Goal: Information Seeking & Learning: Learn about a topic

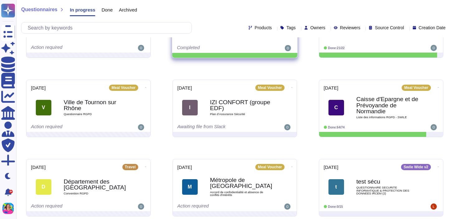
scroll to position [122, 0]
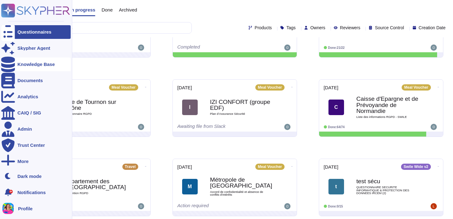
click at [29, 65] on div "Knowledge Base" at bounding box center [35, 64] width 37 height 5
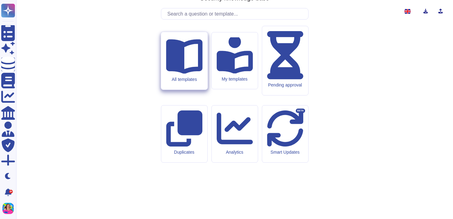
click at [181, 74] on icon at bounding box center [184, 56] width 36 height 35
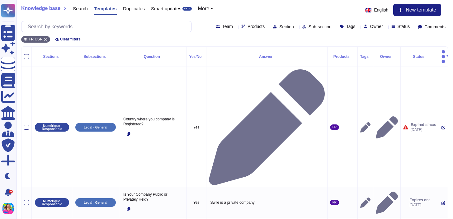
click at [222, 26] on span "Team" at bounding box center [227, 26] width 11 height 4
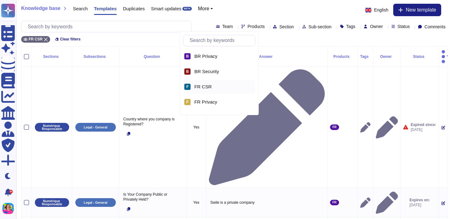
click at [201, 93] on div "F FR CSR" at bounding box center [219, 87] width 72 height 14
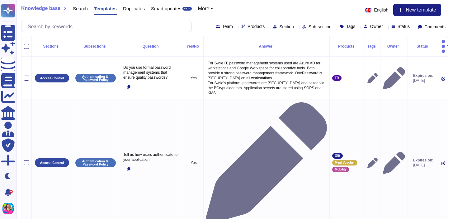
click at [376, 14] on div "English New template" at bounding box center [405, 10] width 80 height 12
click at [375, 12] on span "English" at bounding box center [381, 10] width 14 height 4
click at [385, 38] on span "French" at bounding box center [384, 41] width 15 height 6
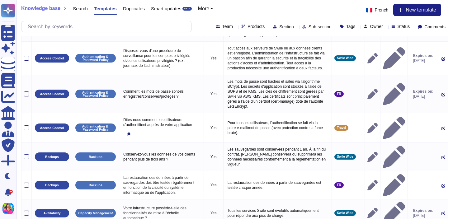
scroll to position [299, 0]
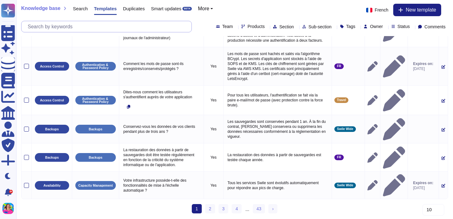
click at [95, 28] on input "text" at bounding box center [108, 26] width 167 height 11
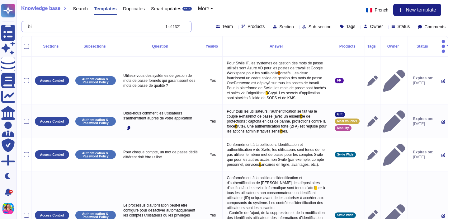
scroll to position [0, 0]
type input "b"
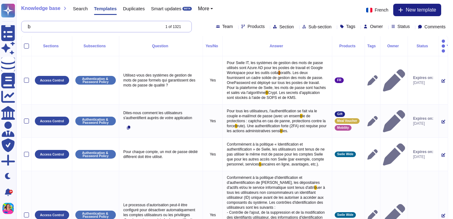
scroll to position [0, 0]
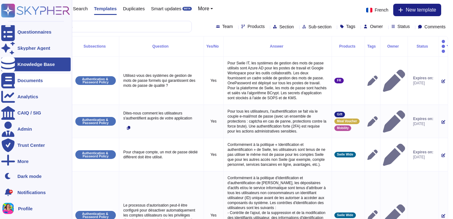
click at [22, 84] on div "Documents" at bounding box center [35, 81] width 69 height 14
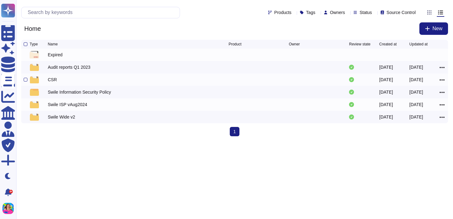
click at [75, 83] on div "CSR" at bounding box center [138, 79] width 181 height 7
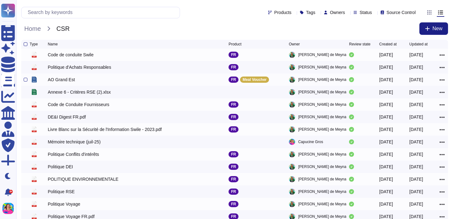
click at [75, 83] on div "AO Grand Est" at bounding box center [138, 79] width 181 height 7
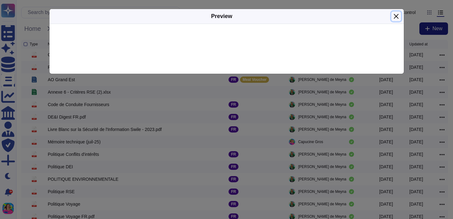
click at [400, 19] on button "Close" at bounding box center [397, 17] width 10 height 10
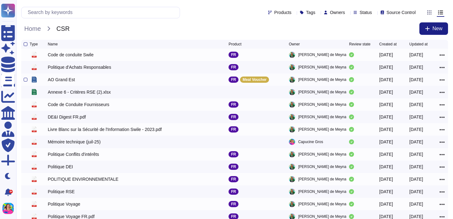
click at [125, 79] on div "AO Grand Est" at bounding box center [138, 79] width 181 height 7
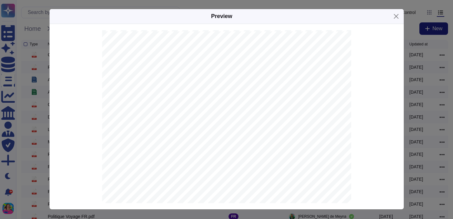
scroll to position [4739, 0]
click at [397, 16] on button "Close" at bounding box center [397, 17] width 10 height 10
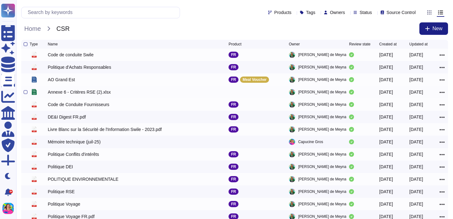
click at [109, 93] on div "Annexe 6 - Critères RSE (2).xlsx" at bounding box center [79, 92] width 63 height 6
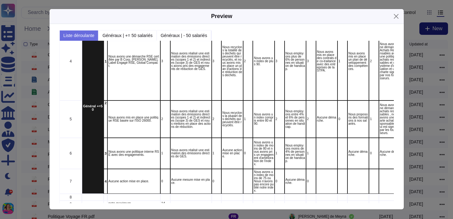
scroll to position [53, 0]
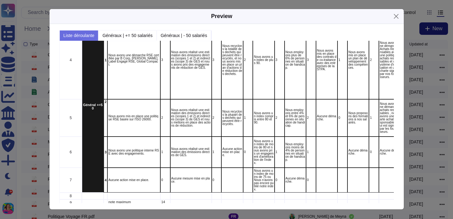
click at [137, 116] on p "Nous avons mis en place une politique RSE basée sur l'ISO 26000." at bounding box center [133, 118] width 51 height 6
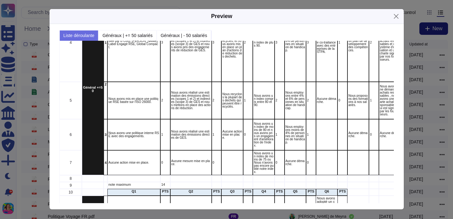
scroll to position [72, 0]
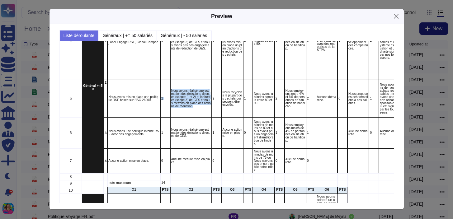
drag, startPoint x: 199, startPoint y: 109, endPoint x: 164, endPoint y: 91, distance: 39.6
click at [175, 92] on p "Nous avons réalisé une estimation des émissions directes (scopes 1 et 2) et ind…" at bounding box center [191, 98] width 40 height 19
drag, startPoint x: 171, startPoint y: 88, endPoint x: 209, endPoint y: 107, distance: 42.4
click at [209, 107] on div "Nous avons réalisé une estimation des émissions directes (scopes 1 et 2) et ind…" at bounding box center [190, 98] width 41 height 37
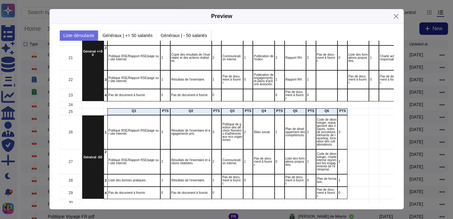
scroll to position [505, 0]
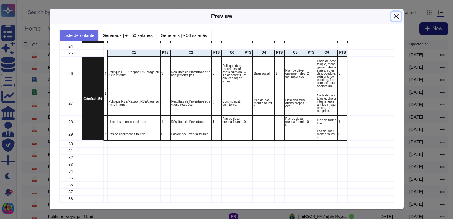
click at [398, 18] on button "Close" at bounding box center [397, 17] width 10 height 10
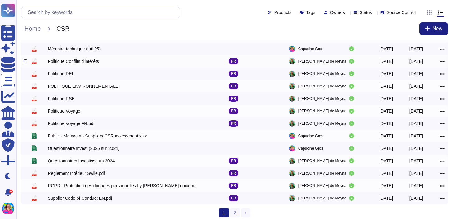
scroll to position [98, 0]
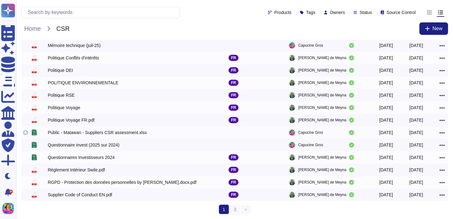
click at [121, 135] on div "Public - Matawan - Suppliers CSR assessment.xlsx" at bounding box center [97, 133] width 99 height 6
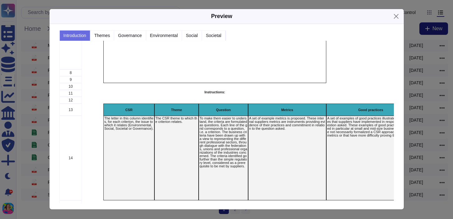
scroll to position [0, 0]
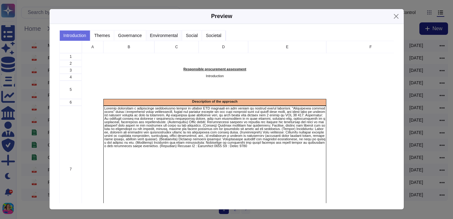
click at [167, 37] on button "Environmental" at bounding box center [164, 35] width 36 height 11
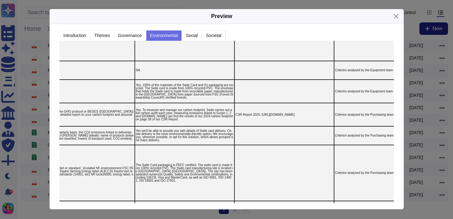
scroll to position [111, 300]
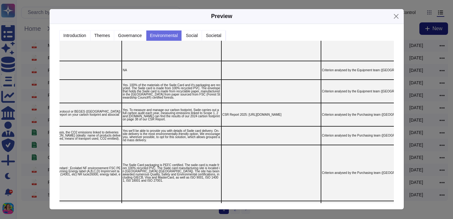
click at [178, 122] on div "Yes. To measure and manage our carbon footprint, Swile carries out a full carbo…" at bounding box center [171, 114] width 100 height 23
click at [182, 114] on p "Yes. To measure and manage our carbon footprint, Swile carries out a full carbo…" at bounding box center [171, 115] width 98 height 12
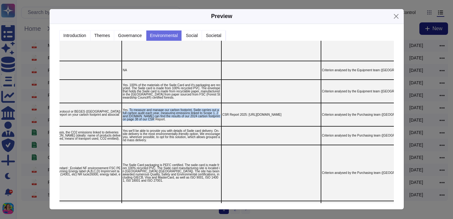
drag, startPoint x: 184, startPoint y: 121, endPoint x: 130, endPoint y: 110, distance: 55.1
click at [130, 110] on div "Yes. To measure and manage our carbon footprint, Swile carries out a full carbo…" at bounding box center [171, 114] width 100 height 23
copy p "To measure and manage our carbon footprint, Swile carries out a full carbon aud…"
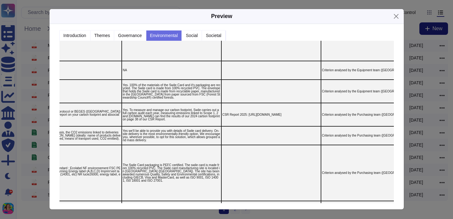
click at [40, 94] on div "Preview Introduction Themes Governance Environmental Social Societal A B C D E …" at bounding box center [226, 109] width 453 height 219
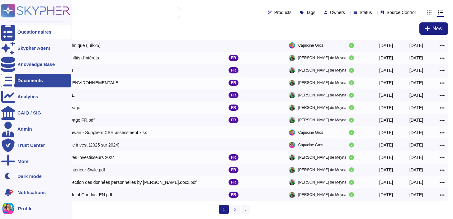
click at [8, 29] on div at bounding box center [8, 32] width 14 height 14
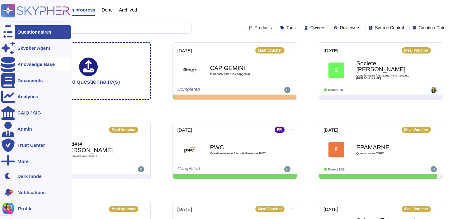
click at [30, 69] on div "Knowledge Base" at bounding box center [35, 65] width 69 height 14
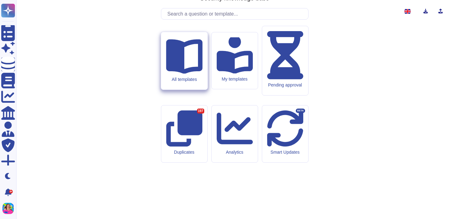
click at [174, 90] on div "All templates" at bounding box center [184, 61] width 46 height 58
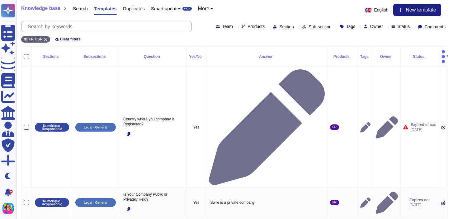
click at [69, 26] on input "text" at bounding box center [108, 26] width 167 height 11
click at [45, 40] on icon at bounding box center [46, 40] width 4 height 4
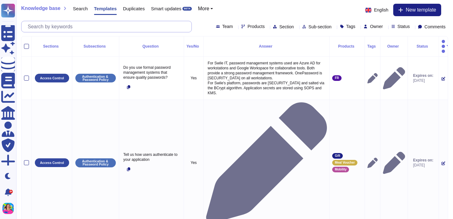
click at [71, 24] on input "text" at bounding box center [108, 26] width 167 height 11
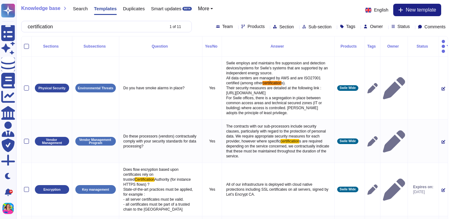
type input "certification"
click at [377, 11] on span "English" at bounding box center [381, 10] width 14 height 4
click at [381, 43] on span "French" at bounding box center [384, 41] width 15 height 6
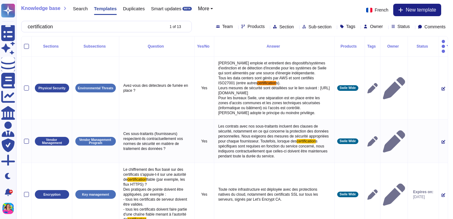
click at [222, 27] on span "Team" at bounding box center [227, 26] width 11 height 4
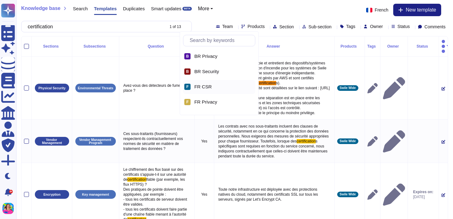
scroll to position [13, 0]
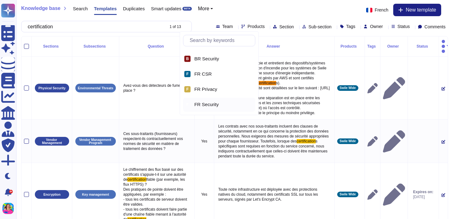
click at [213, 103] on span "FR Security" at bounding box center [206, 105] width 24 height 6
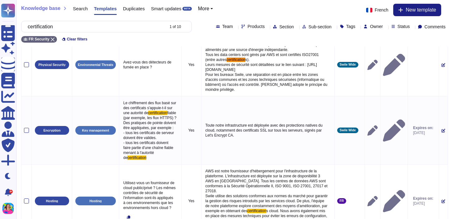
scroll to position [0, 0]
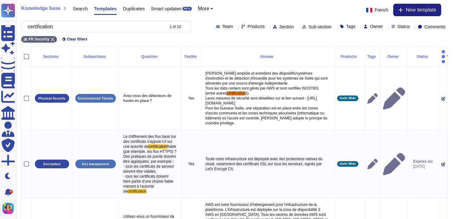
click at [216, 28] on icon at bounding box center [218, 27] width 4 height 4
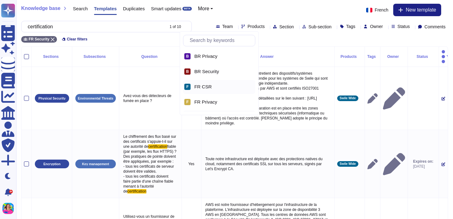
scroll to position [13, 0]
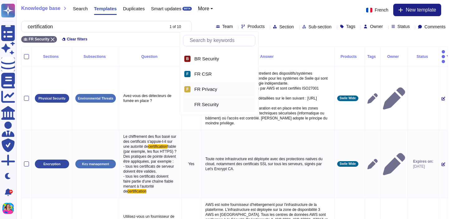
click at [194, 92] on div "F FR Privacy" at bounding box center [219, 90] width 72 height 14
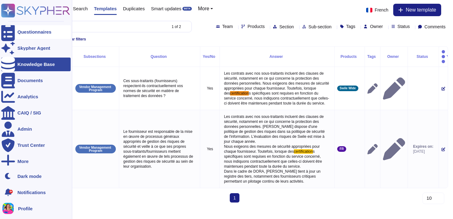
click at [10, 31] on icon at bounding box center [8, 32] width 14 height 18
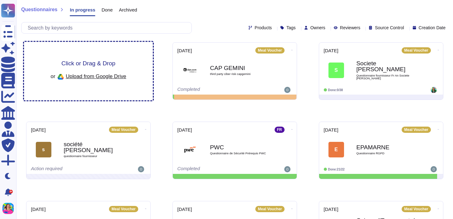
click at [112, 69] on div "Click or Drag & Drop or Upload from Google Drive" at bounding box center [88, 70] width 76 height 21
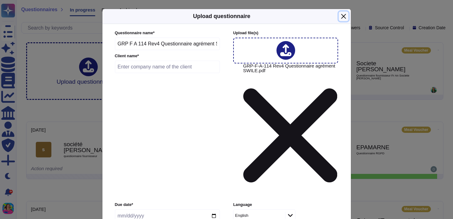
click at [344, 17] on button "Close" at bounding box center [344, 17] width 10 height 10
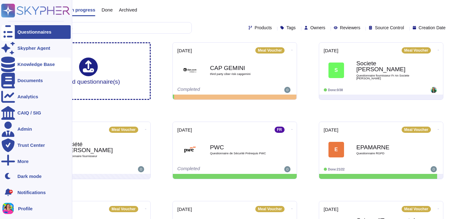
click at [22, 62] on div "Knowledge Base" at bounding box center [35, 65] width 69 height 14
